Goal: Information Seeking & Learning: Learn about a topic

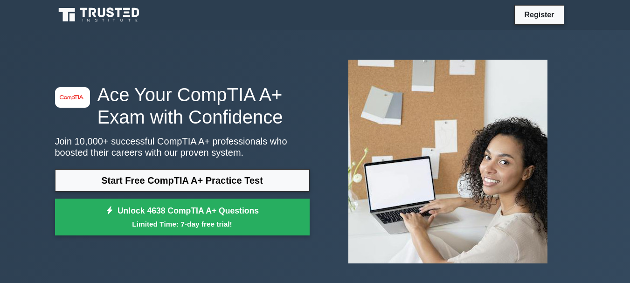
click at [254, 183] on link "Start Free CompTIA A+ Practice Test" at bounding box center [182, 180] width 255 height 22
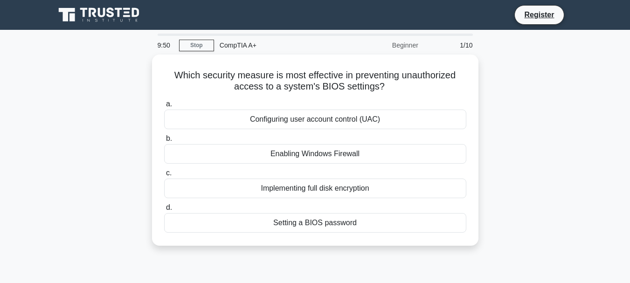
click at [404, 48] on div "Beginner" at bounding box center [383, 45] width 82 height 19
click at [410, 41] on div "Beginner" at bounding box center [383, 45] width 82 height 19
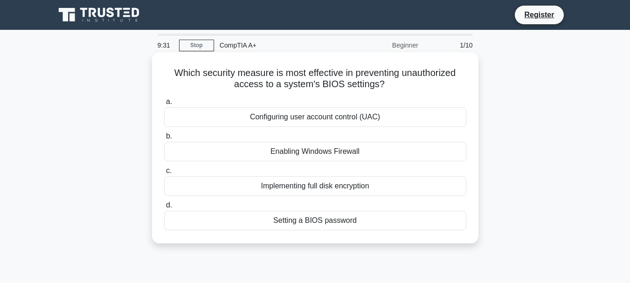
click at [261, 152] on div "Enabling Windows Firewall" at bounding box center [315, 152] width 302 height 20
click at [164, 139] on input "b. Enabling Windows Firewall" at bounding box center [164, 136] width 0 height 6
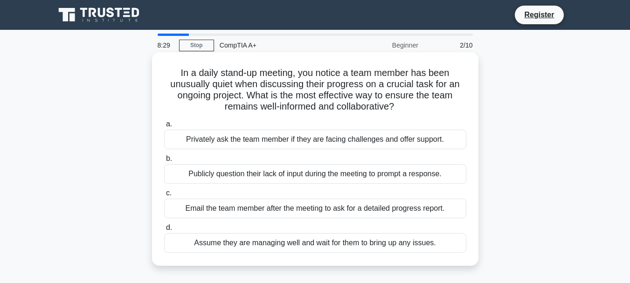
click at [240, 213] on div "Email the team member after the meeting to ask for a detailed progress report." at bounding box center [315, 209] width 302 height 20
click at [164, 196] on input "c. Email the team member after the meeting to ask for a detailed progress repor…" at bounding box center [164, 193] width 0 height 6
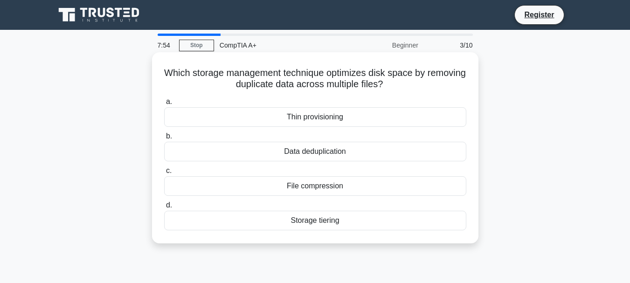
click at [343, 119] on div "Thin provisioning" at bounding box center [315, 117] width 302 height 20
click at [164, 105] on input "a. Thin provisioning" at bounding box center [164, 102] width 0 height 6
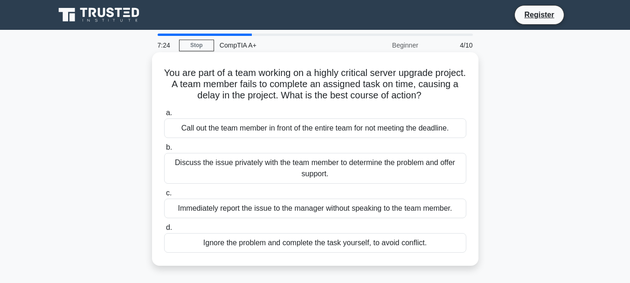
click at [281, 177] on div "Discuss the issue privately with the team member to determine the problem and o…" at bounding box center [315, 168] width 302 height 31
click at [164, 151] on input "b. Discuss the issue privately with the team member to determine the problem an…" at bounding box center [164, 148] width 0 height 6
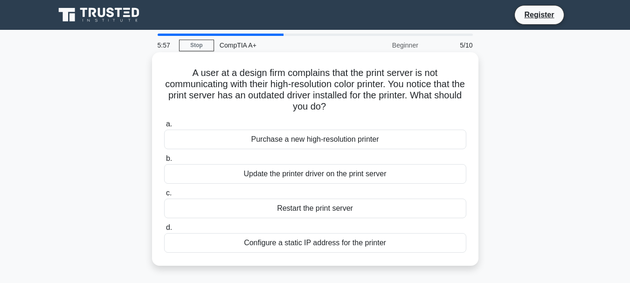
click at [269, 174] on div "Update the printer driver on the print server" at bounding box center [315, 174] width 302 height 20
click at [164, 162] on input "b. Update the printer driver on the print server" at bounding box center [164, 159] width 0 height 6
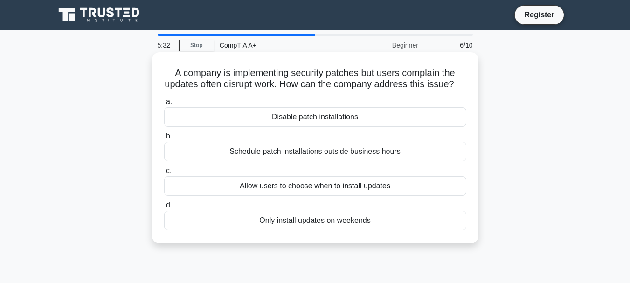
click at [243, 161] on div "Schedule patch installations outside business hours" at bounding box center [315, 152] width 302 height 20
click at [164, 139] on input "b. Schedule patch installations outside business hours" at bounding box center [164, 136] width 0 height 6
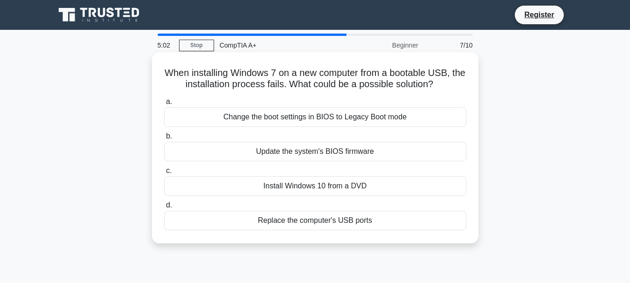
click at [417, 117] on div "Change the boot settings in BIOS to Legacy Boot mode" at bounding box center [315, 117] width 302 height 20
click at [164, 105] on input "a. Change the boot settings in BIOS to Legacy Boot mode" at bounding box center [164, 102] width 0 height 6
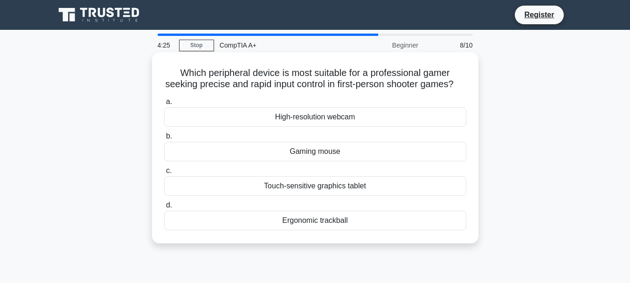
click at [291, 161] on div "Gaming mouse" at bounding box center [315, 152] width 302 height 20
click at [164, 139] on input "b. Gaming mouse" at bounding box center [164, 136] width 0 height 6
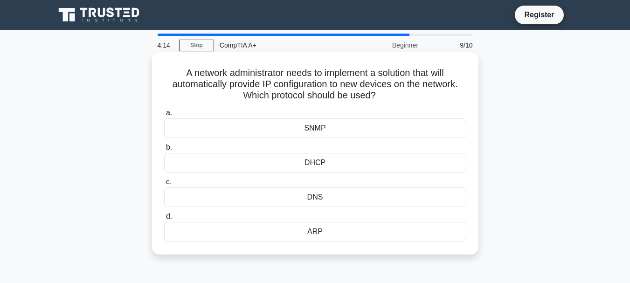
click at [349, 160] on div "DHCP" at bounding box center [315, 163] width 302 height 20
click at [164, 151] on input "b. DHCP" at bounding box center [164, 148] width 0 height 6
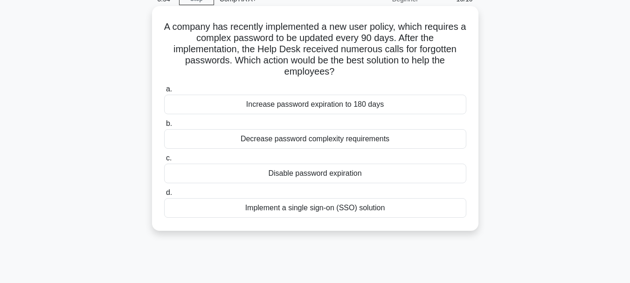
scroll to position [47, 0]
click at [417, 177] on div "Disable password expiration" at bounding box center [315, 173] width 302 height 20
click at [164, 161] on input "c. Disable password expiration" at bounding box center [164, 158] width 0 height 6
